Goal: Task Accomplishment & Management: Manage account settings

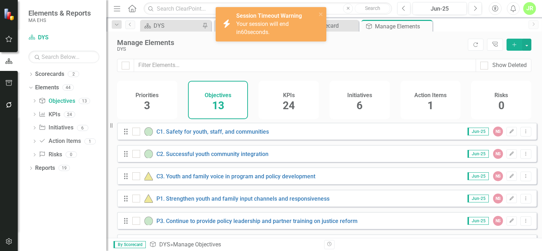
scroll to position [180, 0]
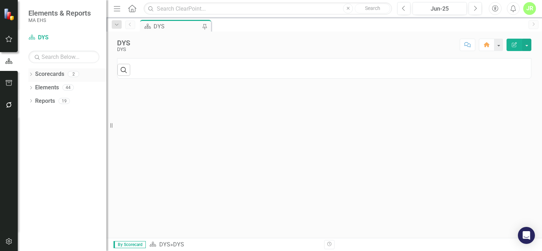
click at [33, 77] on icon "Dropdown" at bounding box center [30, 75] width 5 height 4
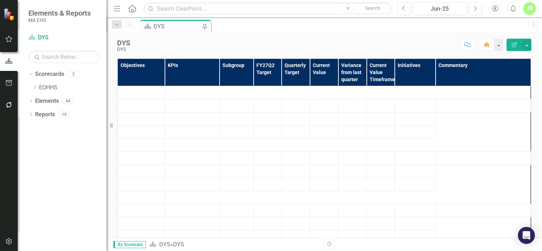
click at [175, 26] on div "DYS" at bounding box center [177, 26] width 47 height 9
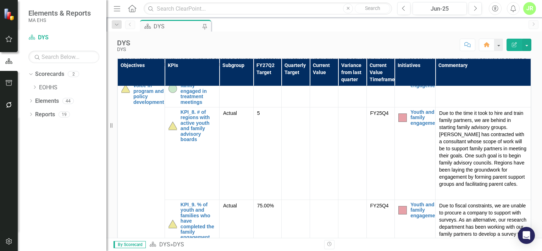
scroll to position [213, 0]
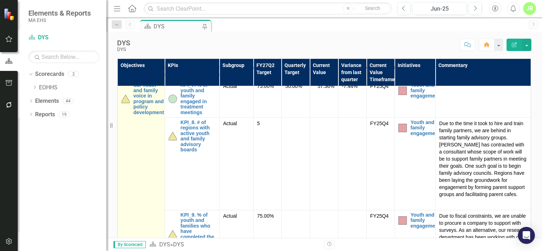
click at [130, 115] on div "C3. Youth and family voice in program and policy development" at bounding box center [141, 99] width 40 height 33
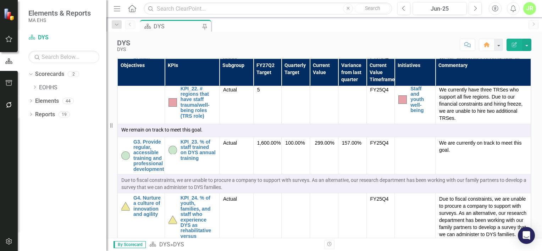
scroll to position [33, 0]
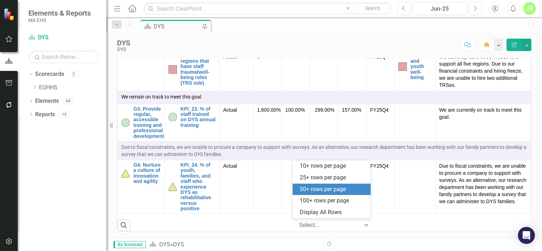
click at [364, 220] on div "Expand" at bounding box center [368, 225] width 11 height 13
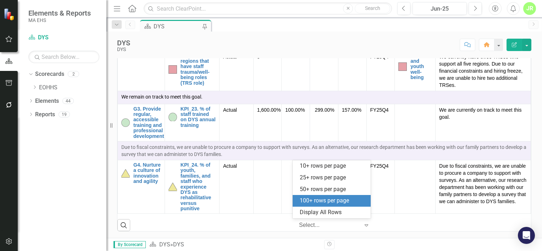
click at [355, 203] on div "100+ rows per page" at bounding box center [333, 201] width 67 height 8
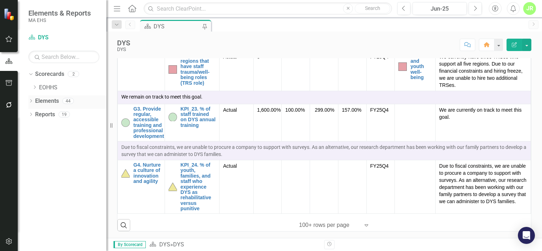
click at [35, 101] on link "Elements" at bounding box center [47, 101] width 24 height 8
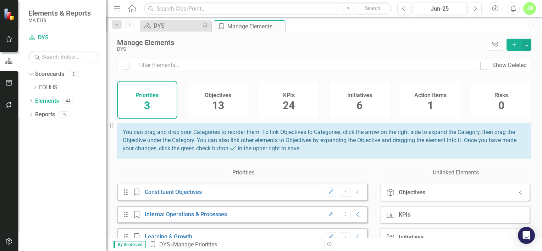
click at [216, 103] on span "13" at bounding box center [218, 105] width 12 height 12
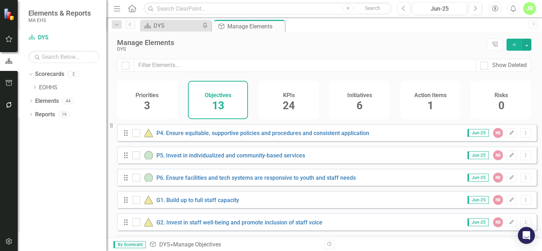
scroll to position [180, 0]
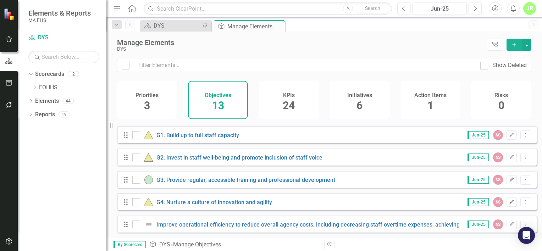
click at [509, 200] on icon "Edit" at bounding box center [511, 202] width 5 height 4
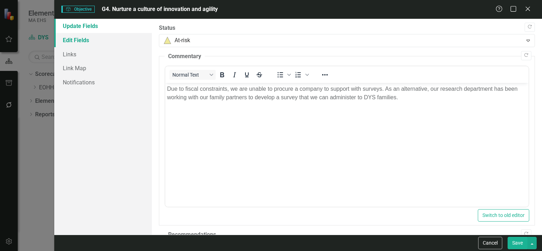
scroll to position [0, 0]
click at [106, 38] on link "Edit Fields" at bounding box center [103, 40] width 98 height 14
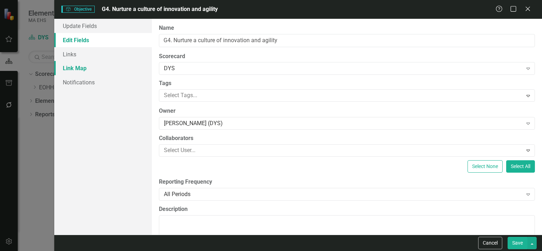
click at [103, 70] on link "Link Map" at bounding box center [103, 68] width 98 height 14
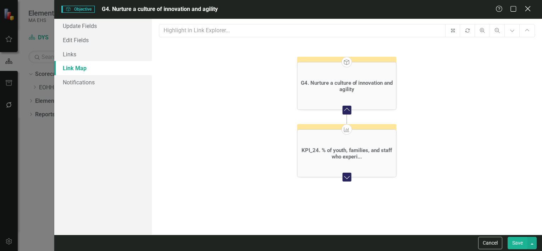
click at [524, 7] on icon "Close" at bounding box center [527, 8] width 9 height 7
